Goal: Find specific page/section: Find specific page/section

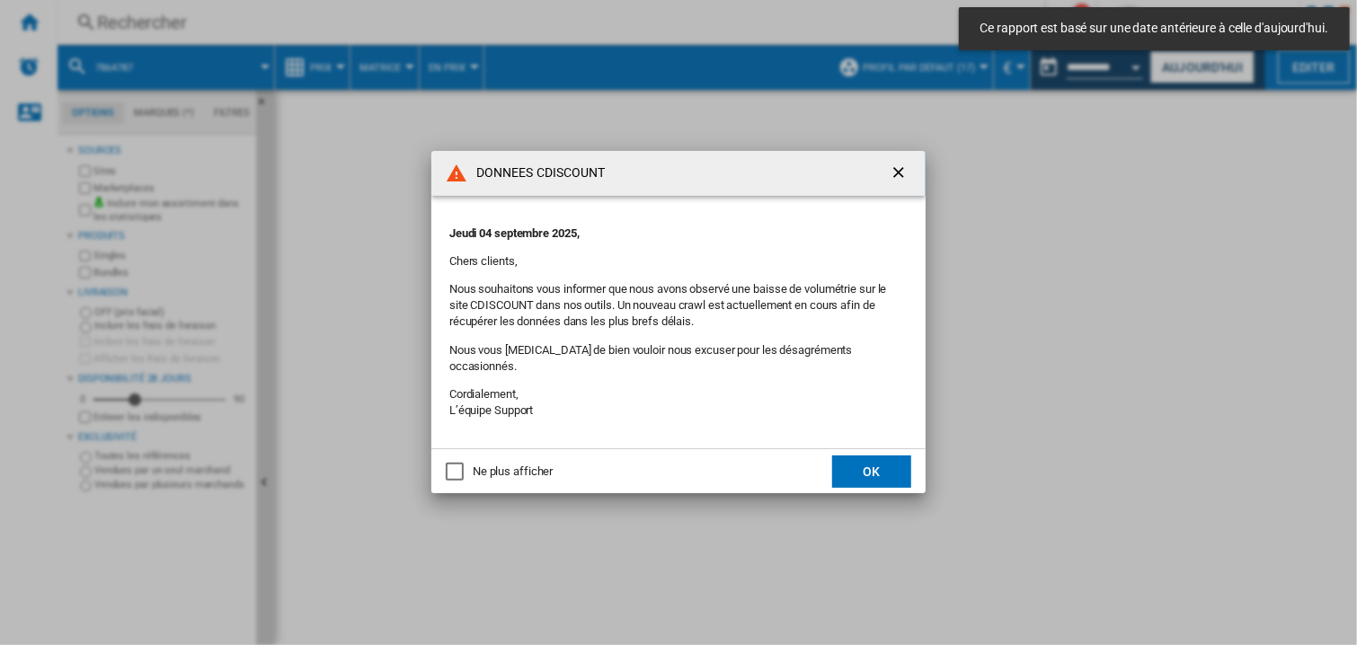
click at [872, 471] on button "OK" at bounding box center [871, 472] width 79 height 32
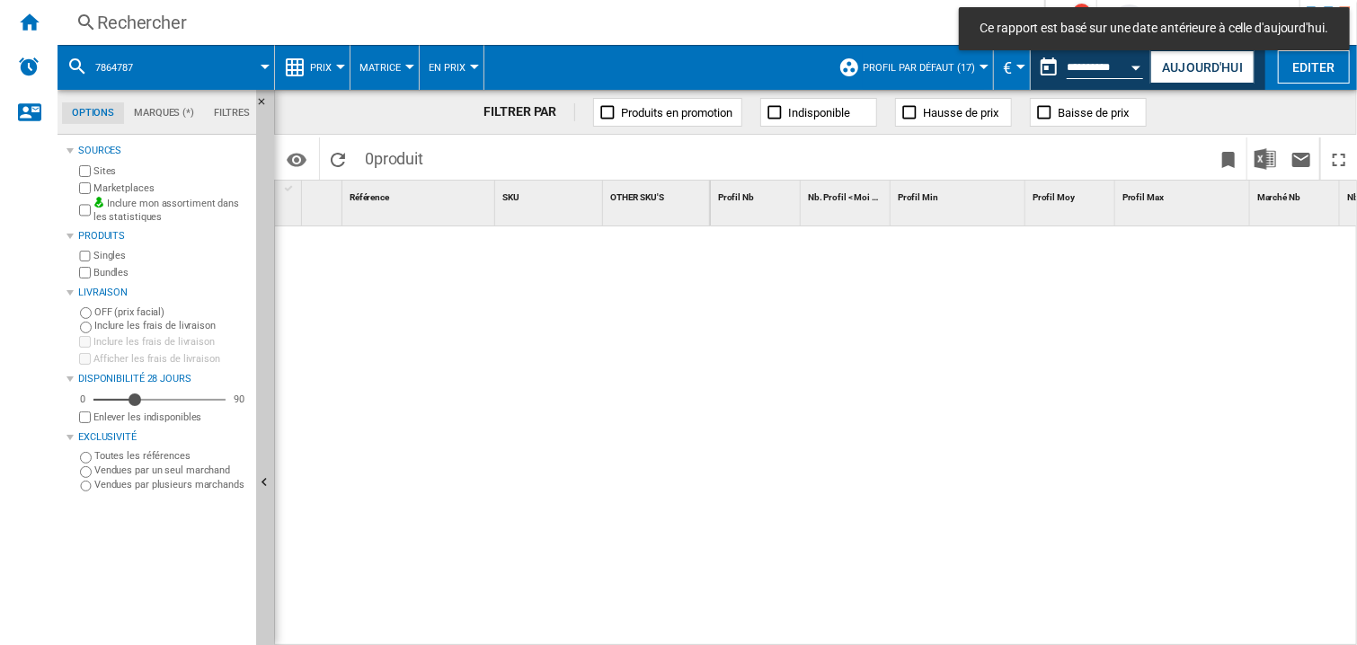
drag, startPoint x: 752, startPoint y: 453, endPoint x: 737, endPoint y: 4, distance: 448.8
click at [753, 452] on div at bounding box center [1034, 437] width 647 height 421
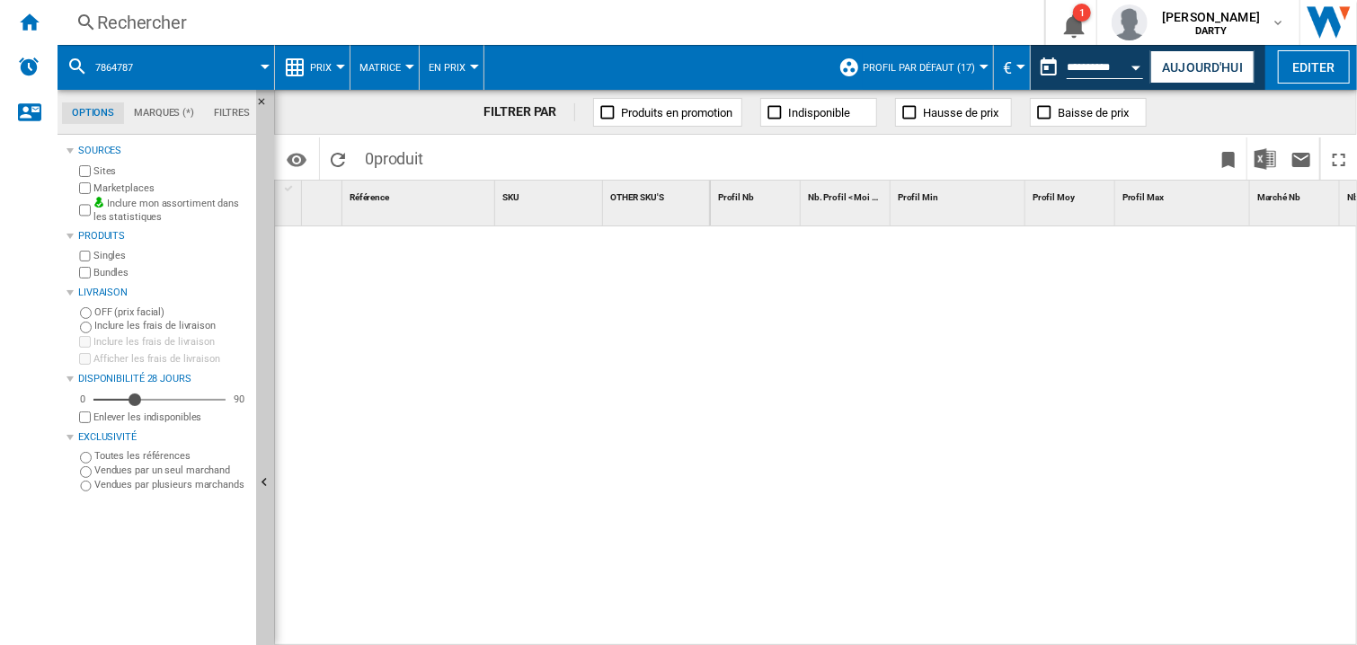
click at [749, 356] on div at bounding box center [1034, 437] width 647 height 421
click at [784, 496] on div at bounding box center [1034, 437] width 647 height 421
drag, startPoint x: 824, startPoint y: 370, endPoint x: 897, endPoint y: 144, distance: 238.0
click at [826, 370] on div at bounding box center [1034, 437] width 647 height 421
click at [195, 22] on div "Rechercher" at bounding box center [547, 22] width 901 height 25
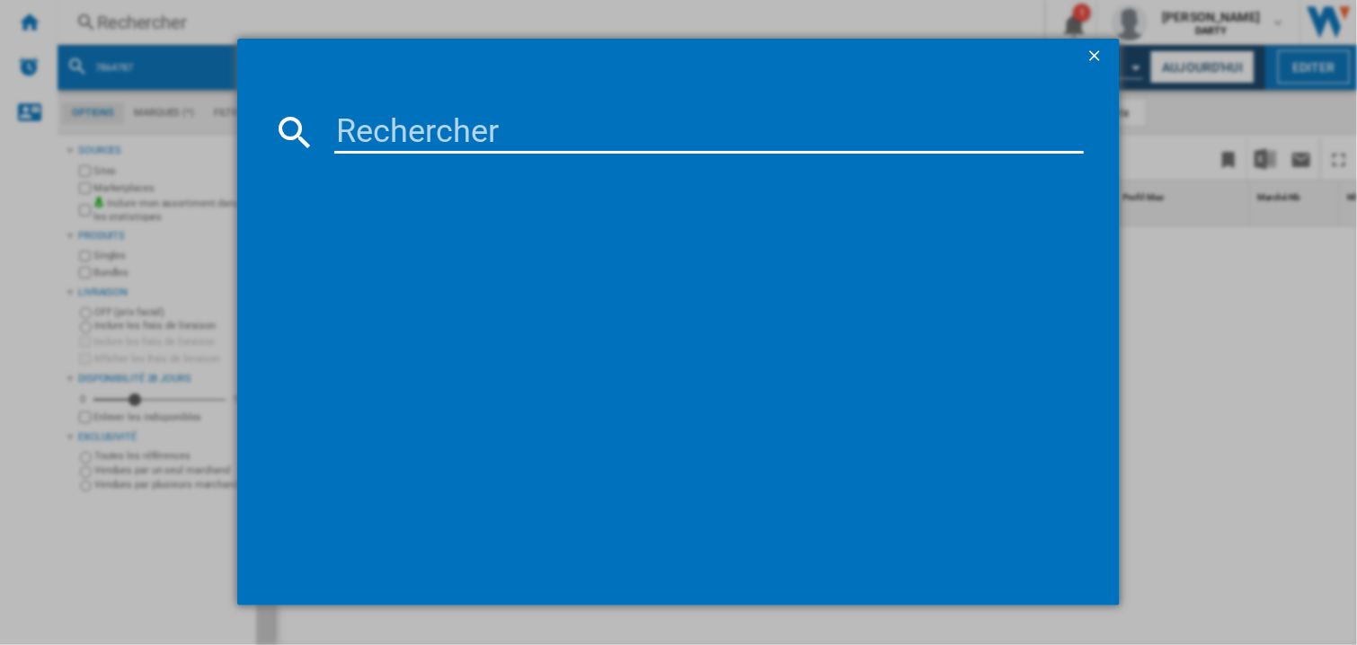
click at [349, 154] on md-dialog-content at bounding box center [678, 340] width 883 height 531
click at [348, 140] on input at bounding box center [709, 132] width 750 height 43
paste input "7890281"
type input "7890281"
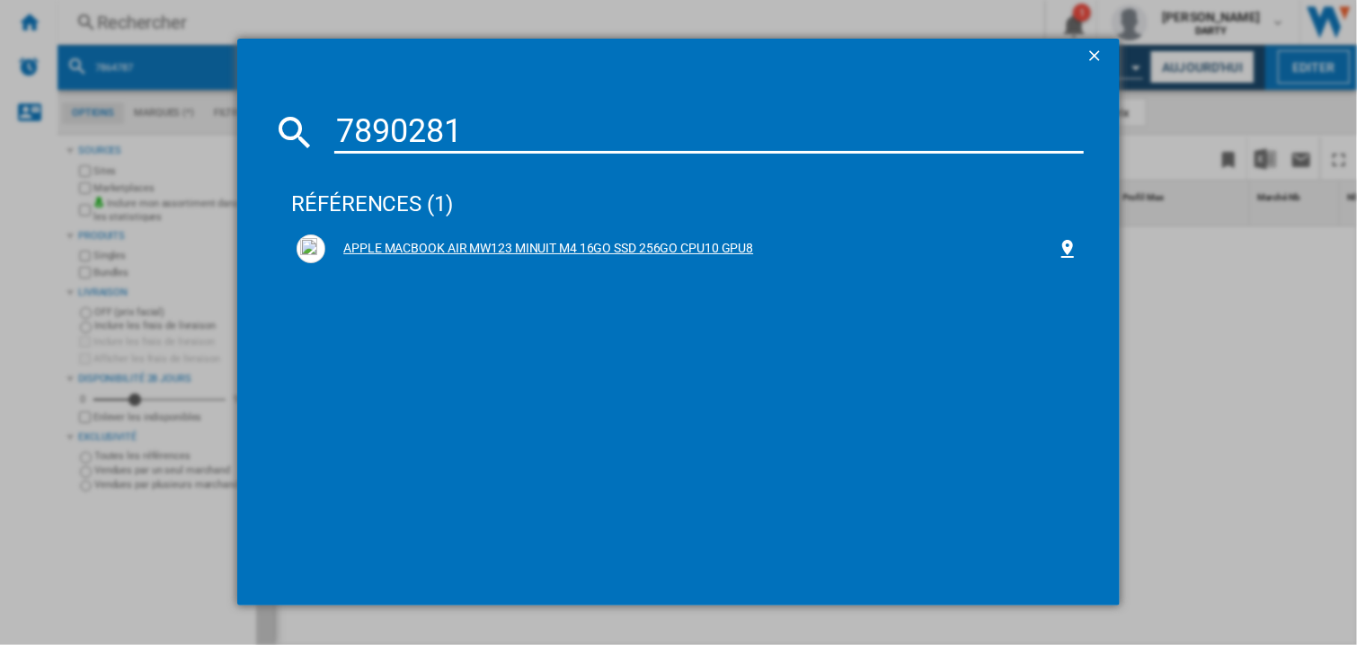
click at [614, 246] on div "APPLE MACBOOK AIR MW123 MINUIT M4 16GO SSD 256GO CPU10 GPU8" at bounding box center [691, 249] width 732 height 18
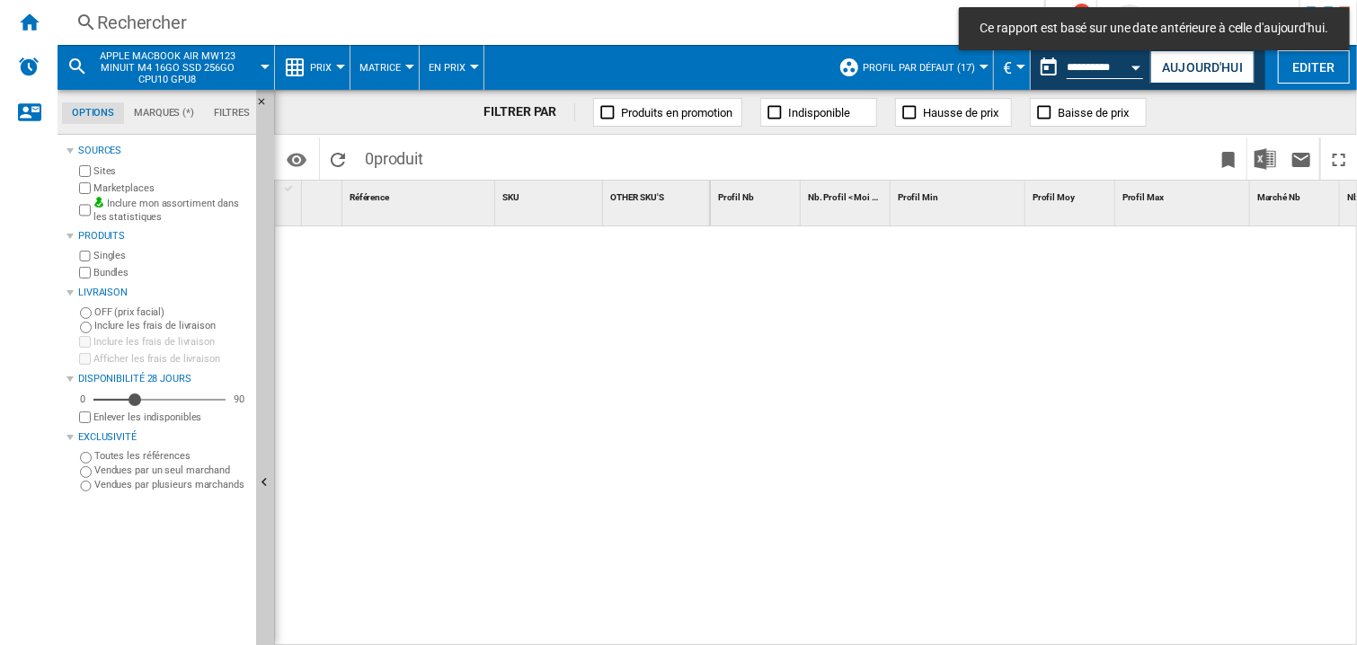
click at [832, 361] on div at bounding box center [1034, 437] width 647 height 421
